Goal: Task Accomplishment & Management: Manage account settings

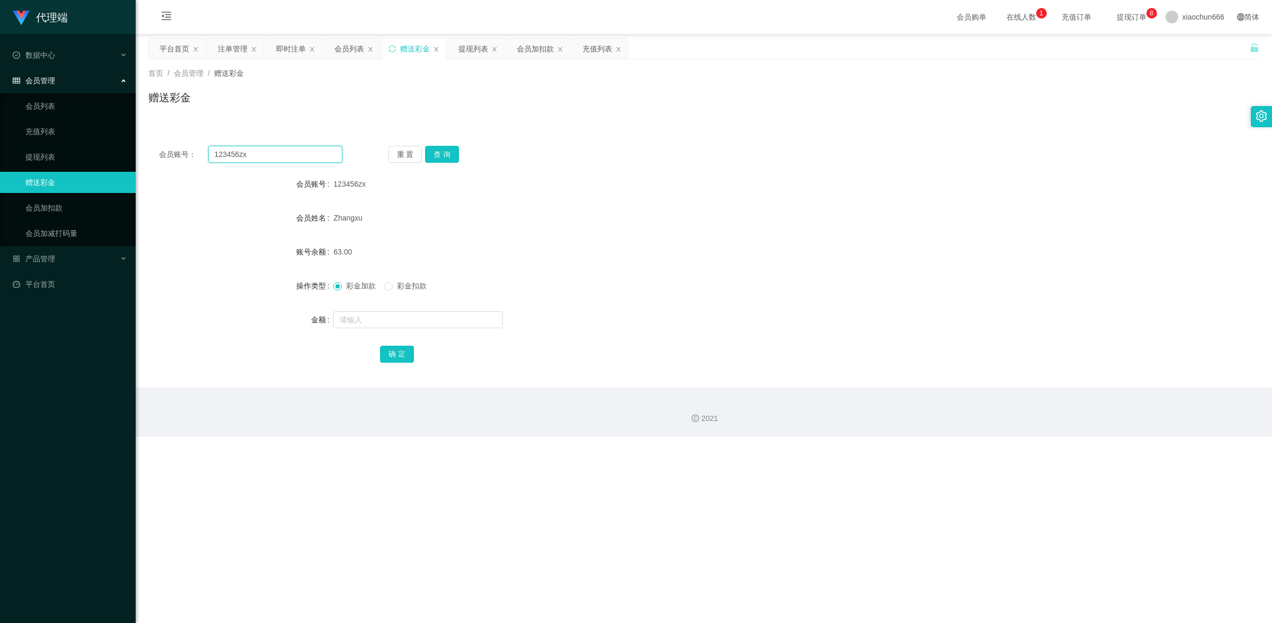
click at [278, 149] on input "123456zx" at bounding box center [275, 154] width 134 height 17
paste input "3028178246"
type input "3028178246"
click at [452, 162] on button "查 询" at bounding box center [442, 154] width 34 height 17
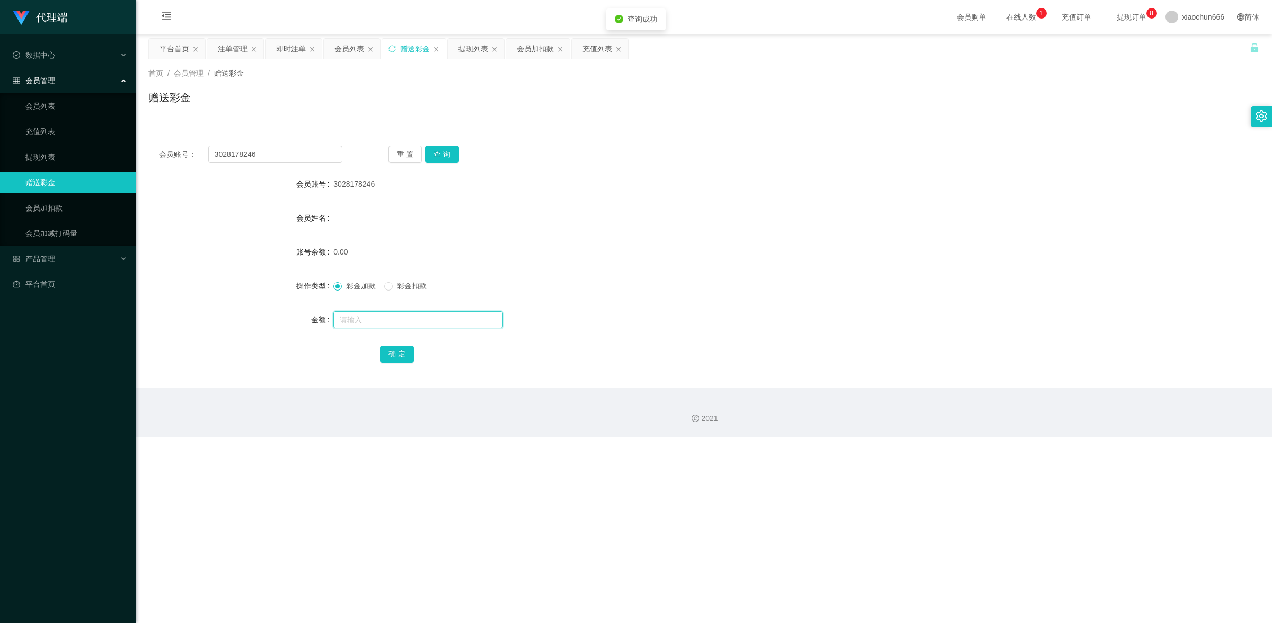
click at [424, 319] on input "text" at bounding box center [418, 319] width 170 height 17
type input "6500"
click at [409, 360] on button "确 定" at bounding box center [397, 354] width 34 height 17
click at [51, 106] on link "会员列表" at bounding box center [76, 105] width 102 height 21
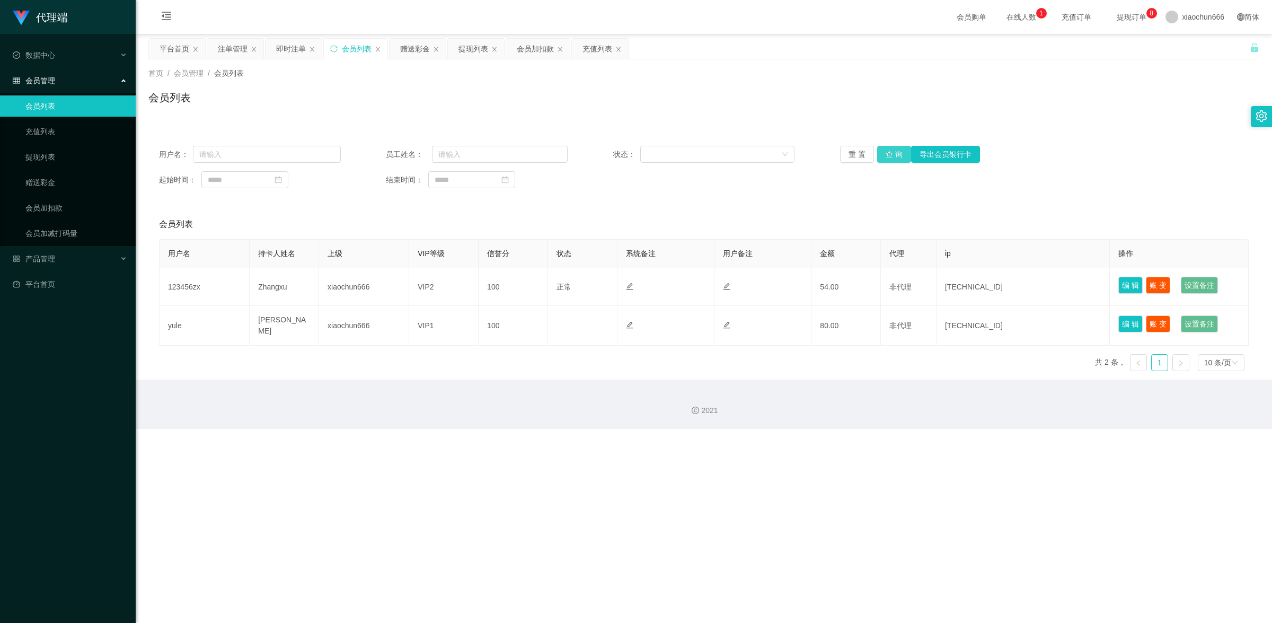
click at [888, 155] on button "查 询" at bounding box center [894, 154] width 34 height 17
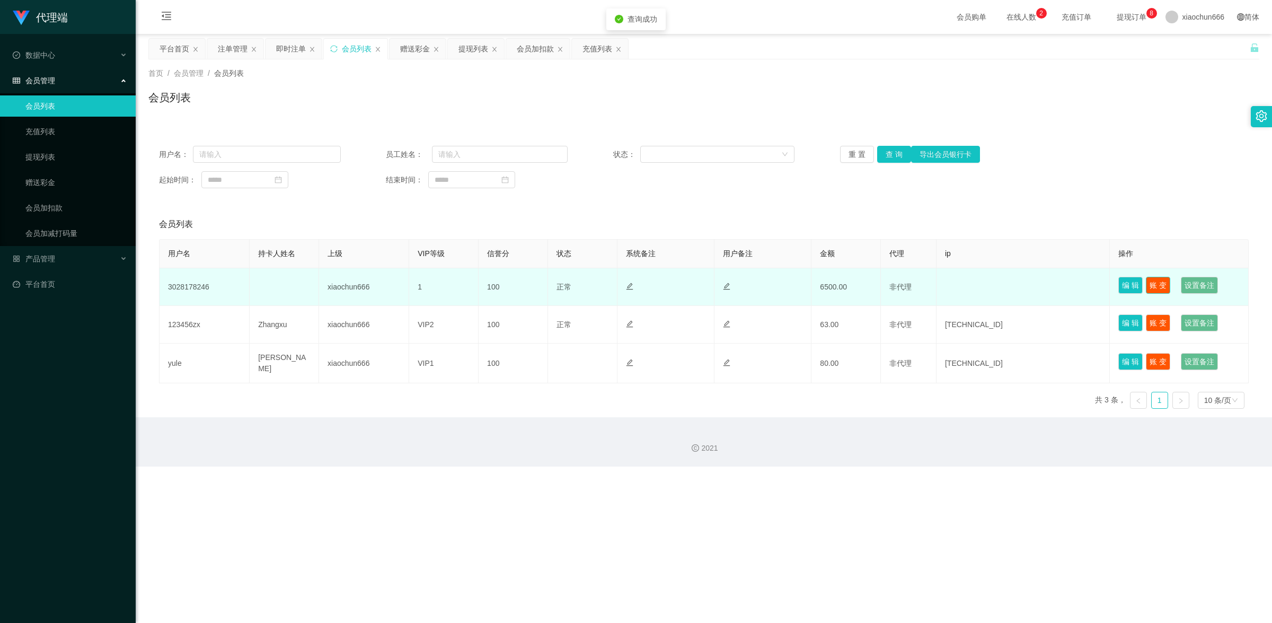
click at [1159, 283] on button "账 变" at bounding box center [1158, 285] width 24 height 17
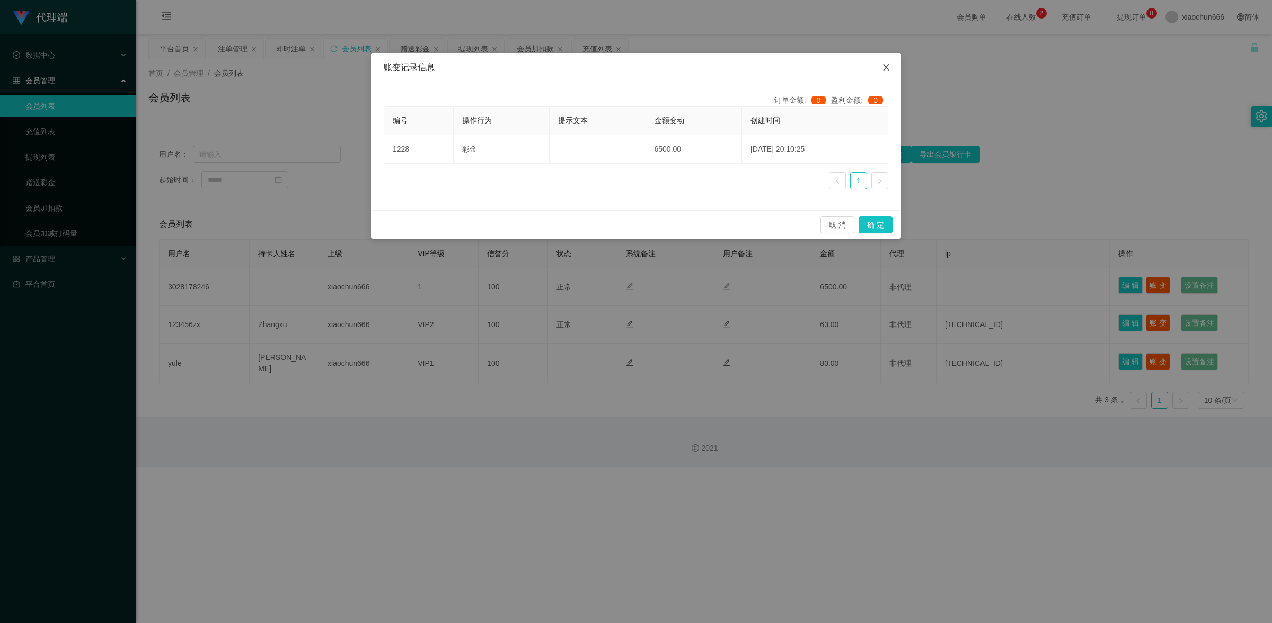
click at [886, 65] on icon "图标: close" at bounding box center [886, 67] width 8 height 8
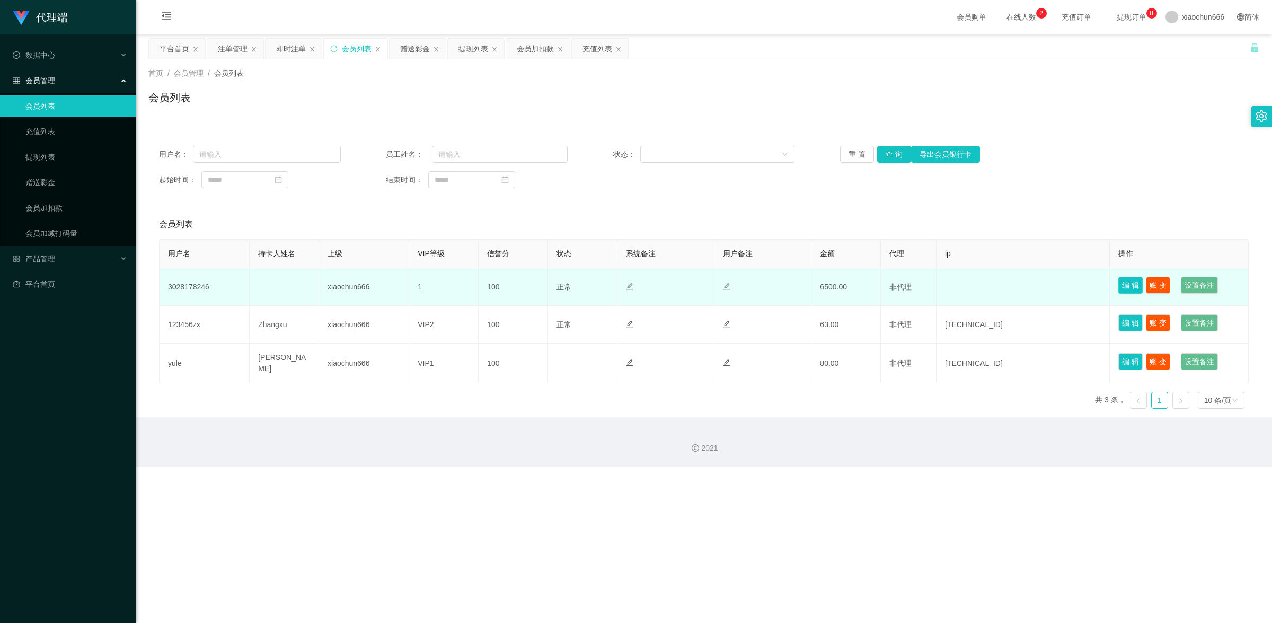
click at [1119, 287] on button "编 辑" at bounding box center [1131, 285] width 24 height 17
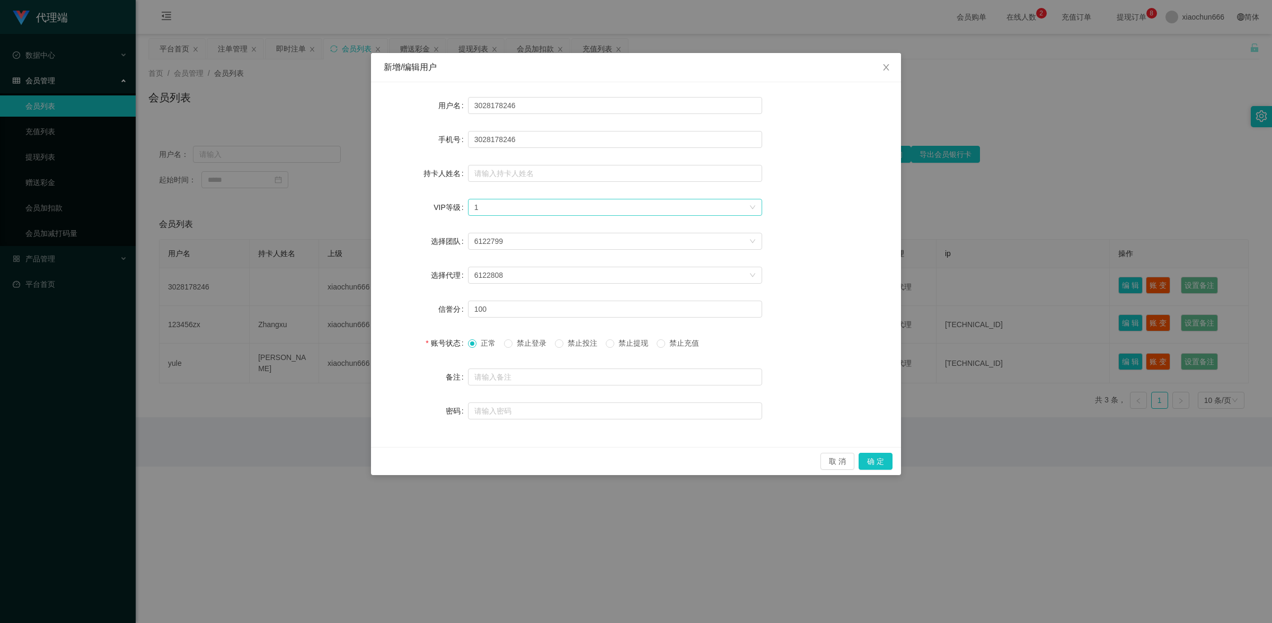
click at [613, 208] on div "选择VIP等级 1" at bounding box center [611, 207] width 275 height 16
click at [592, 252] on li "VIP2" at bounding box center [615, 244] width 294 height 17
click at [629, 201] on div "选择VIP等级 VIP2" at bounding box center [611, 207] width 275 height 16
click at [601, 261] on li "VIP3" at bounding box center [615, 261] width 294 height 17
click at [880, 456] on button "确 定" at bounding box center [876, 461] width 34 height 17
